Goal: Connect with others: Connect with others

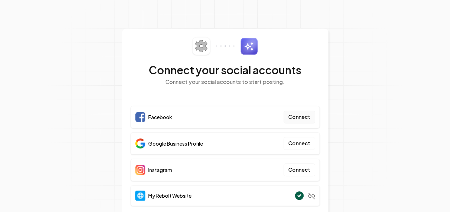
click at [293, 119] on button "Connect" at bounding box center [298, 117] width 31 height 13
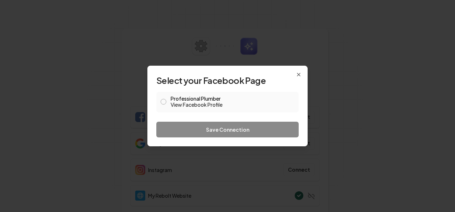
click at [162, 102] on button "Professional Plumber View Facebook Profile" at bounding box center [164, 102] width 6 height 6
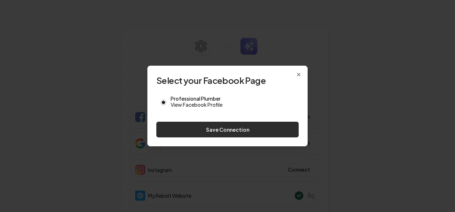
click at [224, 130] on button "Save Connection" at bounding box center [227, 130] width 142 height 16
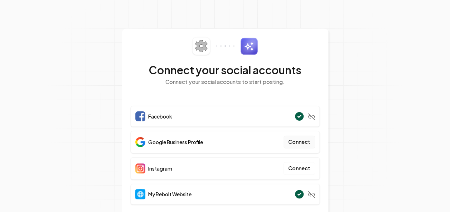
click at [300, 143] on button "Connect" at bounding box center [298, 142] width 31 height 13
click at [298, 144] on button "Connect" at bounding box center [298, 142] width 31 height 13
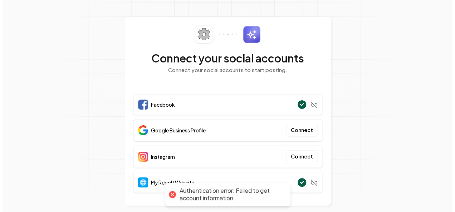
scroll to position [18, 0]
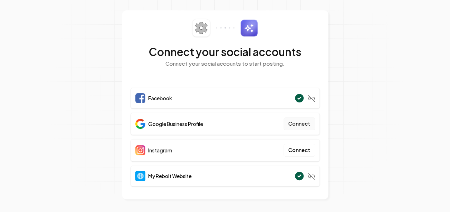
click at [299, 124] on button "Connect" at bounding box center [298, 124] width 31 height 13
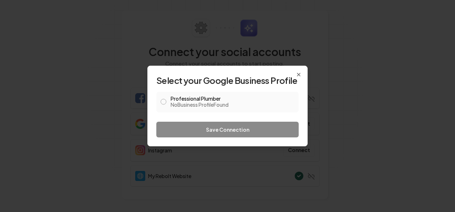
click at [183, 100] on label "Professional Plumber No Business Profile Found" at bounding box center [233, 102] width 124 height 12
click at [166, 100] on button "Professional Plumber No Business Profile Found" at bounding box center [164, 102] width 6 height 6
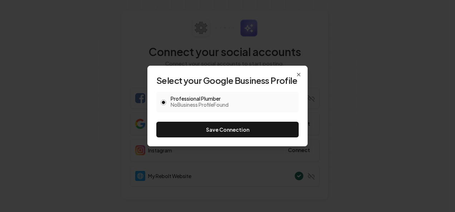
click at [171, 102] on span "No Business Profile Found" at bounding box center [233, 104] width 124 height 7
click at [166, 102] on button "Professional Plumber No Business Profile Found" at bounding box center [164, 103] width 6 height 6
click at [165, 102] on icon "button" at bounding box center [164, 103] width 4 height 4
click at [163, 101] on icon "button" at bounding box center [164, 103] width 4 height 4
click at [224, 98] on label "Professional Plumber No Business Profile Found" at bounding box center [233, 102] width 124 height 12
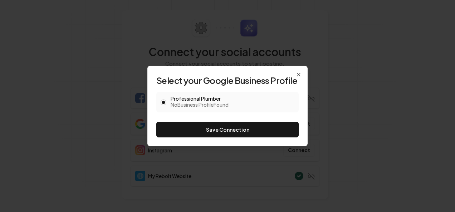
click at [166, 100] on button "Professional Plumber No Business Profile Found" at bounding box center [164, 103] width 6 height 6
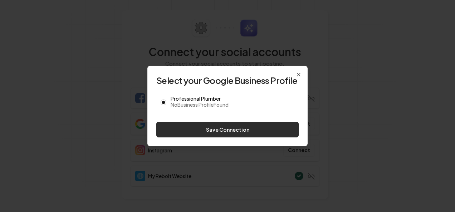
click at [234, 131] on button "Save Connection" at bounding box center [227, 130] width 142 height 16
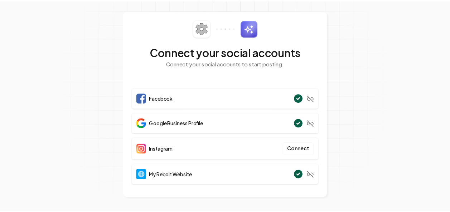
scroll to position [17, 0]
